Goal: Information Seeking & Learning: Learn about a topic

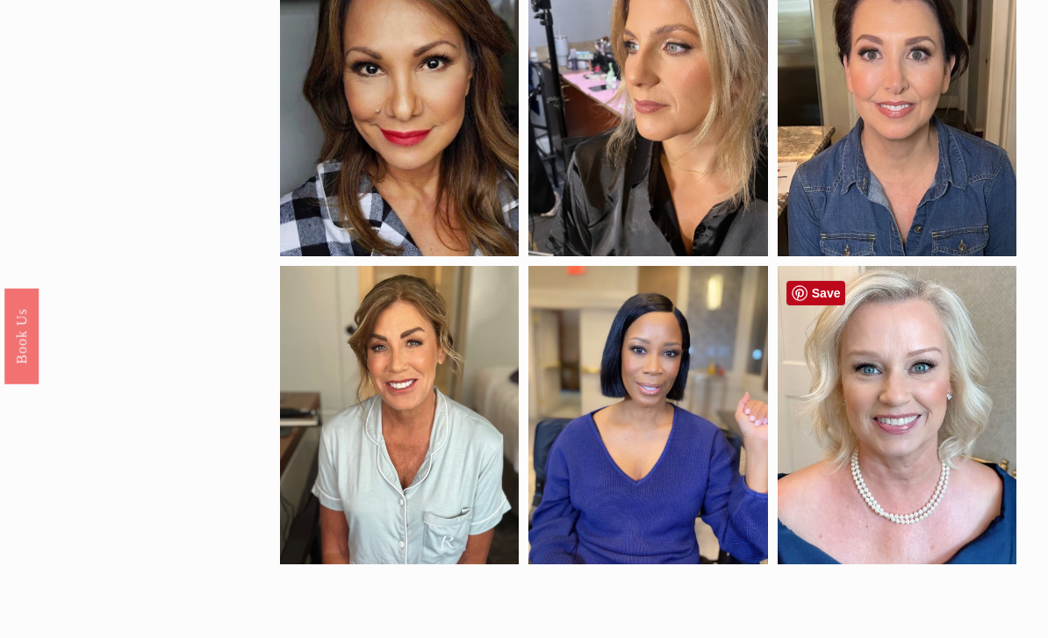
scroll to position [520, 0]
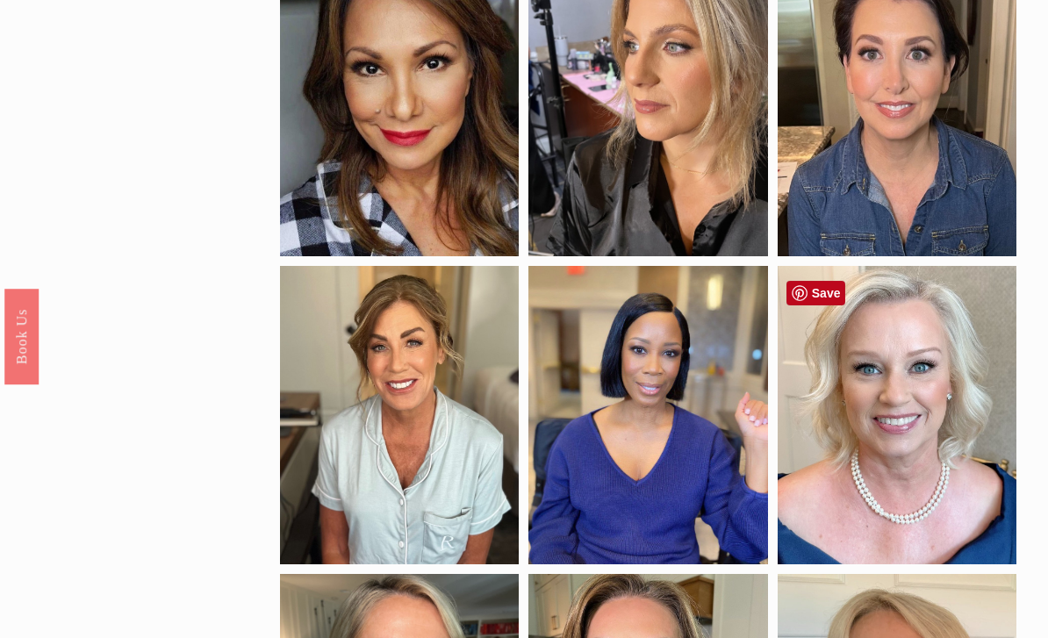
click at [947, 336] on div at bounding box center [897, 415] width 239 height 298
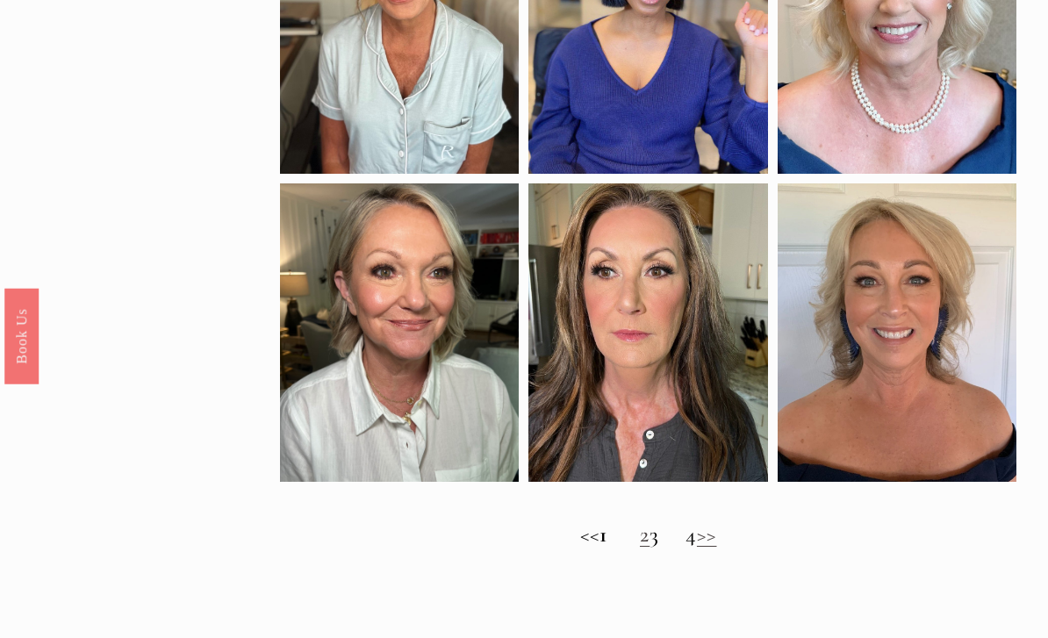
scroll to position [911, 0]
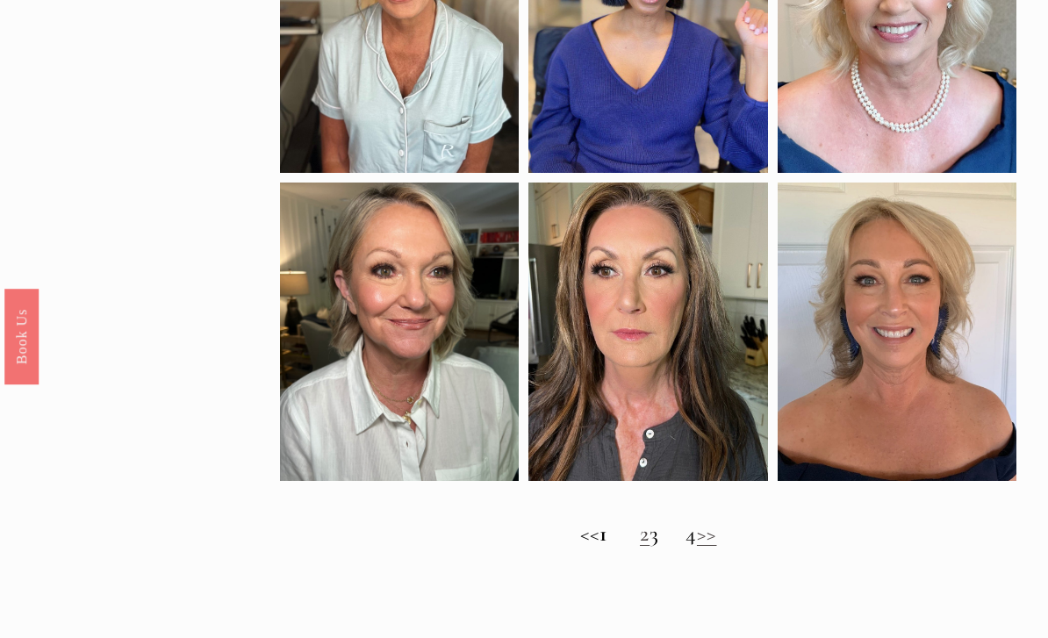
click at [640, 545] on link "2" at bounding box center [645, 533] width 10 height 26
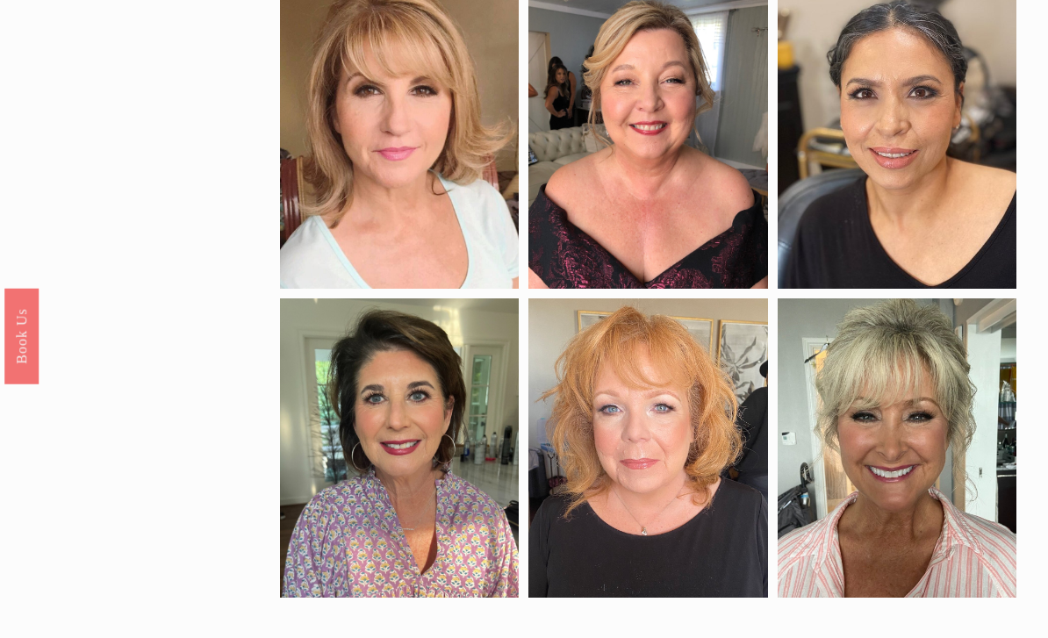
scroll to position [502, 0]
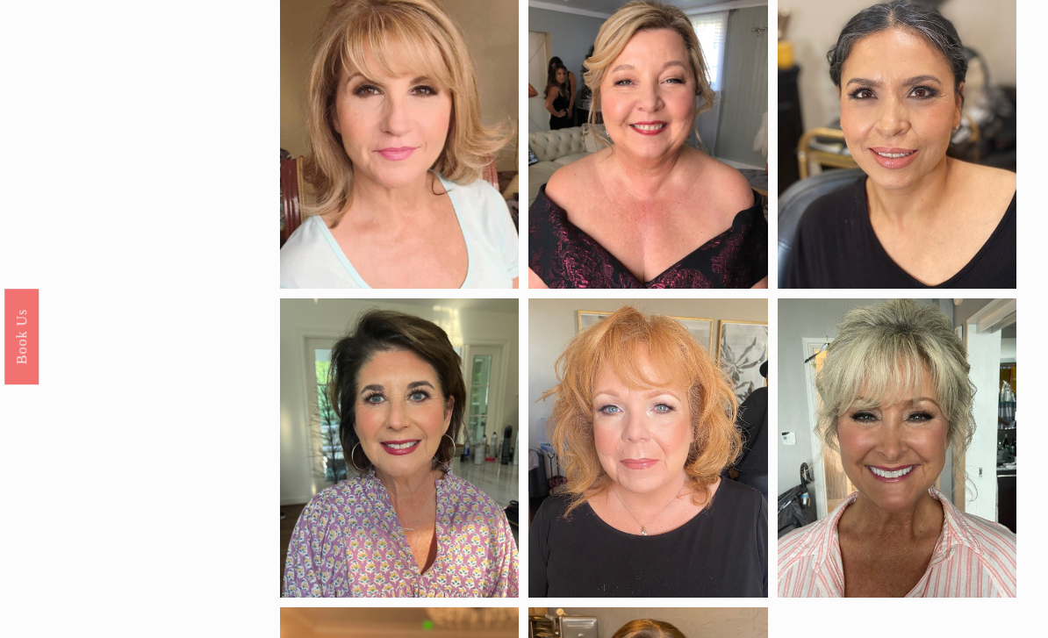
click at [969, 425] on div at bounding box center [897, 447] width 239 height 298
click at [980, 435] on div at bounding box center [897, 447] width 239 height 298
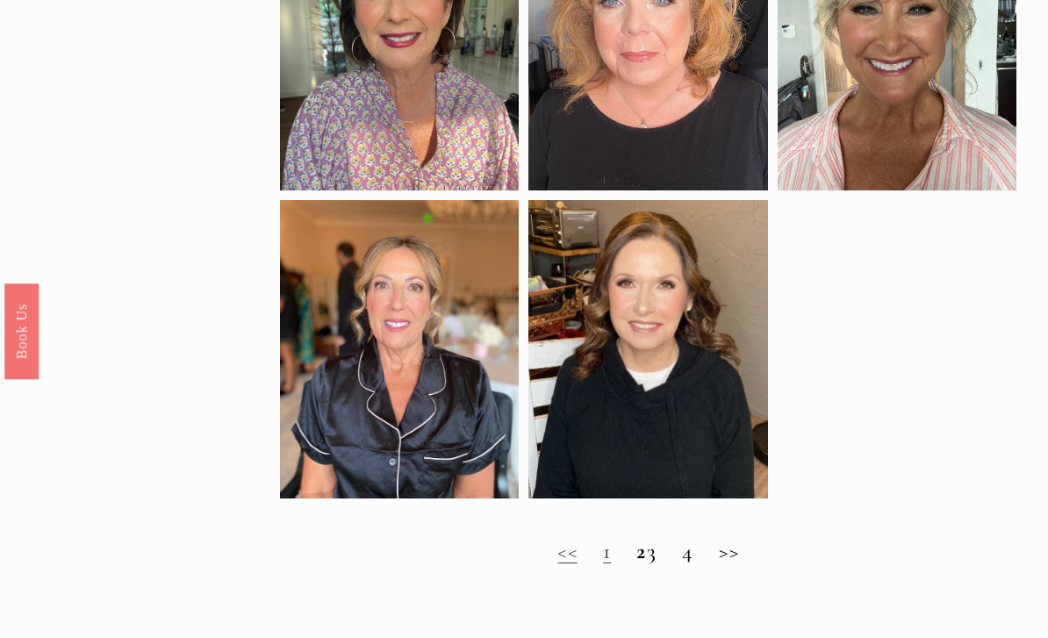
scroll to position [909, 0]
click at [670, 551] on h2 "<< 1 2 3 4 >>" at bounding box center [648, 552] width 736 height 26
click at [702, 561] on h2 "<< 1 2 3 4 >>" at bounding box center [648, 552] width 736 height 26
click at [740, 556] on h2 "<< 1 2 3 4 >>" at bounding box center [648, 552] width 736 height 26
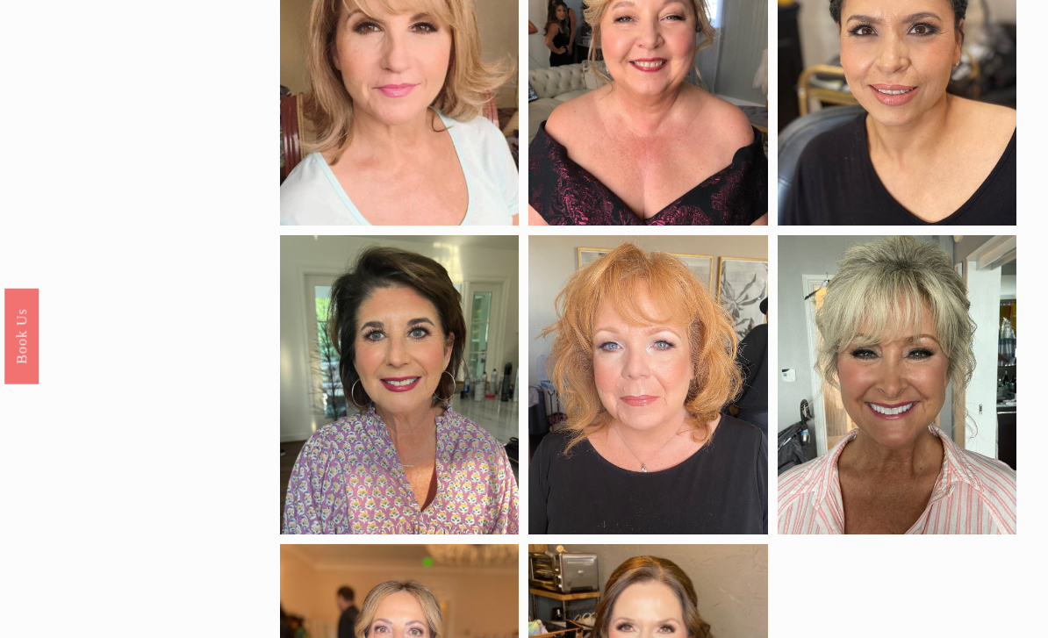
scroll to position [541, 0]
